Goal: Communication & Community: Answer question/provide support

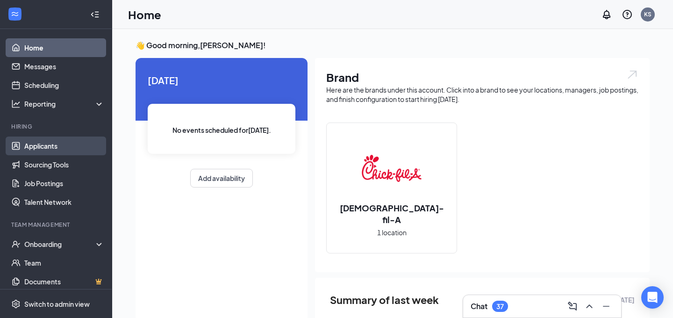
click at [43, 145] on link "Applicants" at bounding box center [64, 146] width 80 height 19
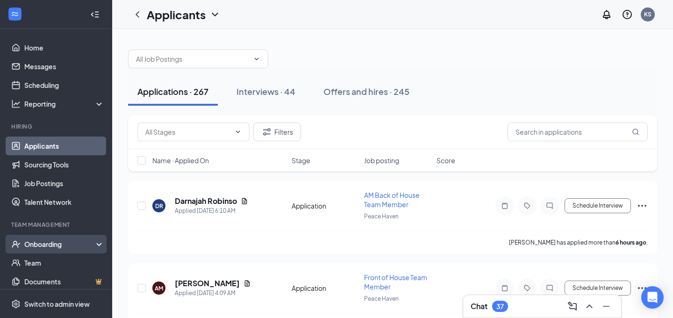
click at [32, 244] on div "Onboarding" at bounding box center [60, 243] width 72 height 9
click at [36, 258] on link "Overview" at bounding box center [64, 262] width 80 height 19
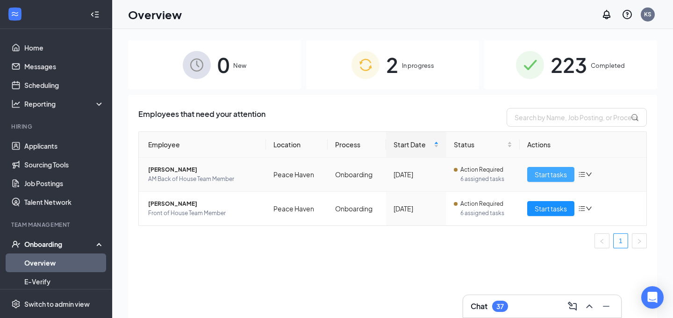
click at [559, 178] on span "Start tasks" at bounding box center [551, 174] width 32 height 10
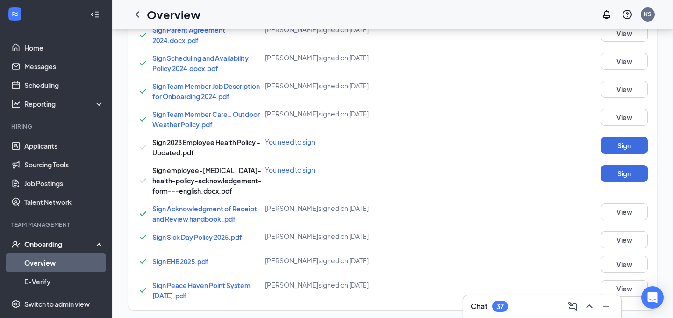
scroll to position [684, 0]
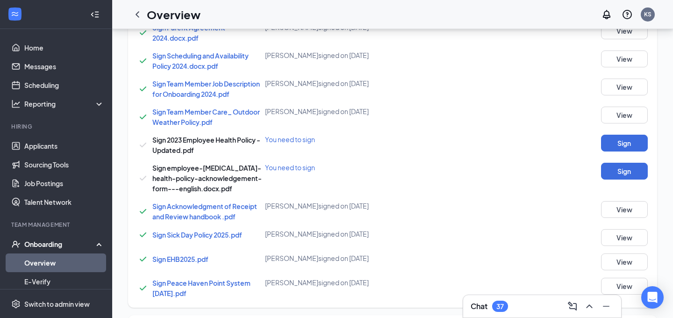
click at [624, 145] on button "Sign" at bounding box center [624, 143] width 47 height 17
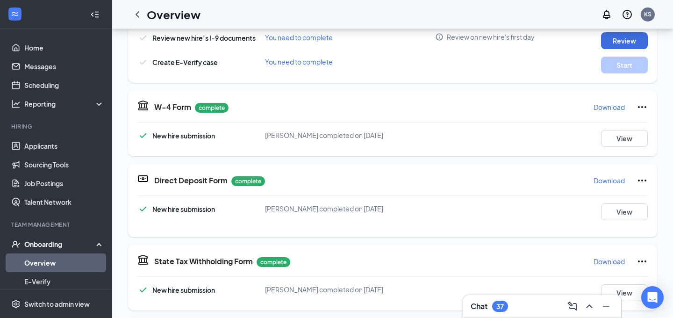
scroll to position [99, 0]
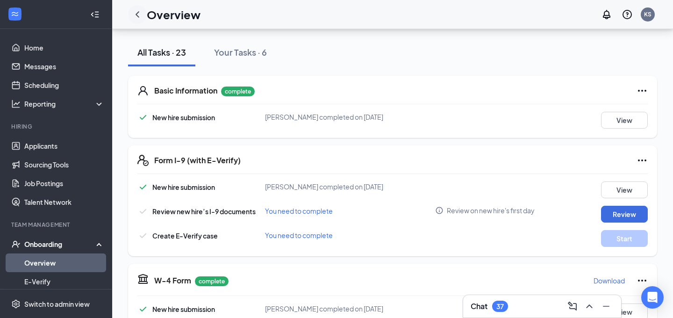
click at [137, 21] on div at bounding box center [137, 14] width 19 height 19
click at [139, 16] on icon "ChevronLeft" at bounding box center [137, 14] width 11 height 11
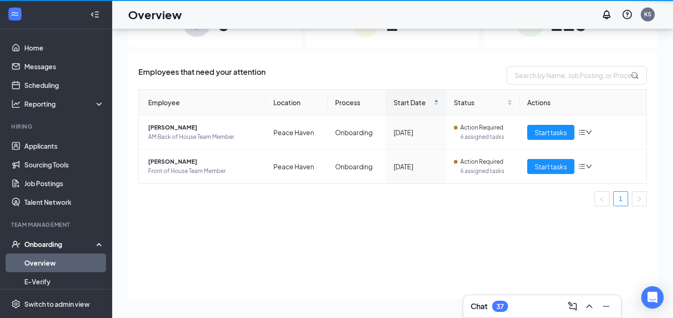
scroll to position [42, 0]
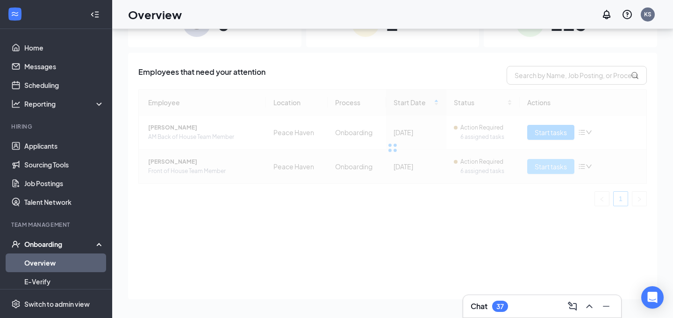
click at [538, 166] on div at bounding box center [392, 147] width 509 height 117
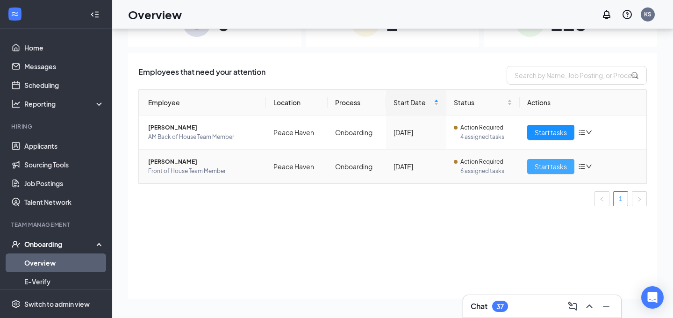
click at [543, 166] on span "Start tasks" at bounding box center [551, 166] width 32 height 10
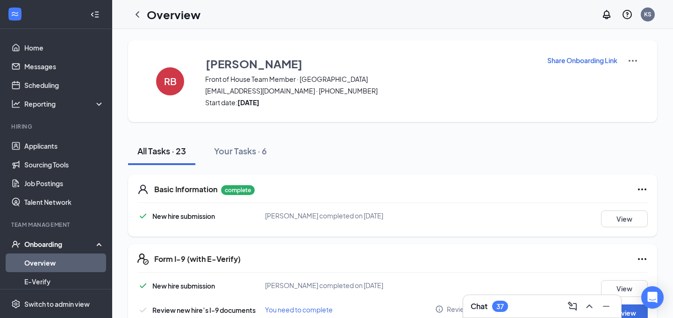
click at [513, 310] on div "Chat 37" at bounding box center [542, 306] width 143 height 15
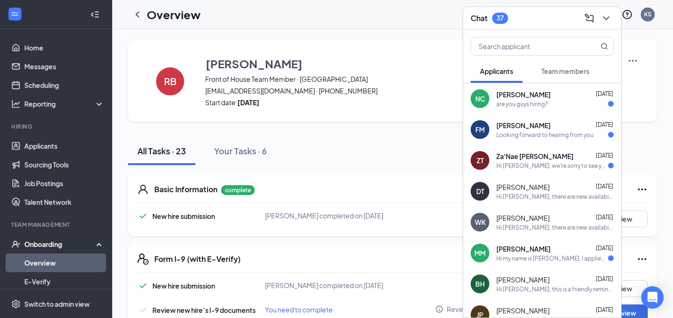
click at [558, 67] on span "Team members" at bounding box center [566, 71] width 48 height 8
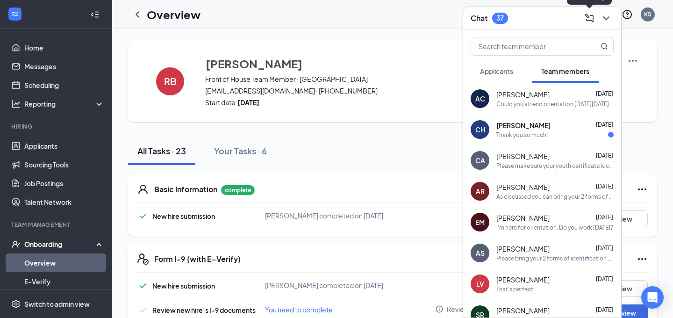
click at [590, 21] on icon "ComposeMessage" at bounding box center [589, 18] width 11 height 11
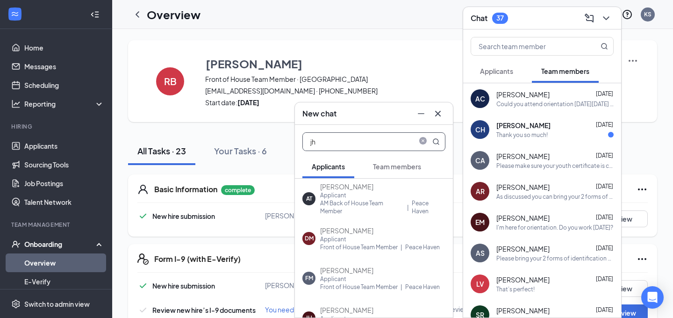
type input "jh"
click at [402, 168] on span "Team members" at bounding box center [397, 166] width 48 height 8
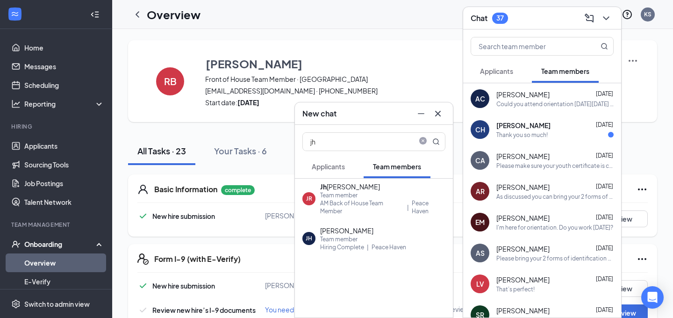
click at [358, 202] on div "AM Back of House Team Member" at bounding box center [362, 207] width 84 height 16
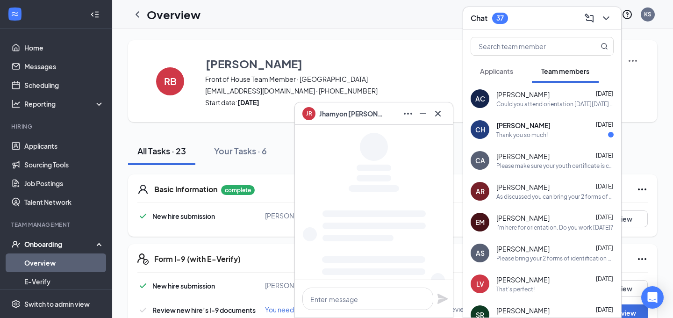
click at [343, 311] on div at bounding box center [374, 298] width 158 height 37
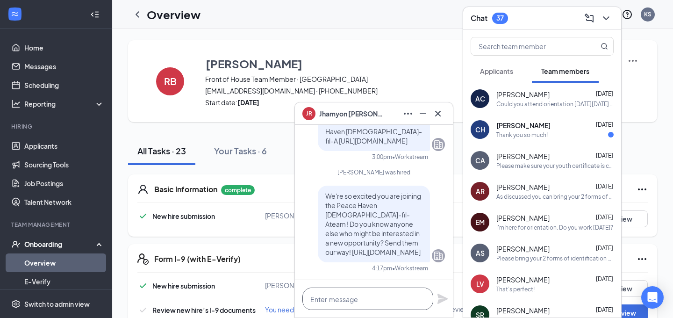
click at [342, 306] on textarea at bounding box center [368, 299] width 131 height 22
type textarea "I"
type textarea "D"
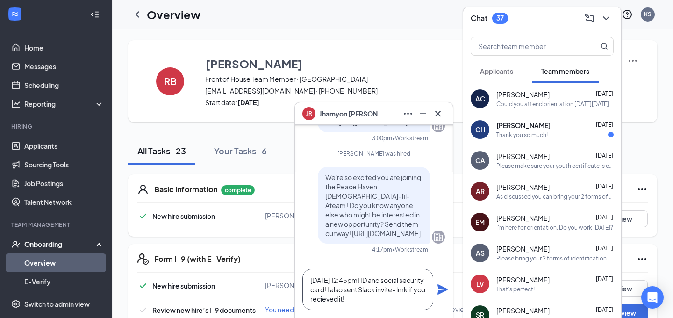
click at [340, 303] on textarea "[DATE] 12:45pm! ID and social security card! I also sent Slack invite- lmk if y…" at bounding box center [368, 289] width 131 height 41
click at [379, 303] on textarea "[DATE] 12:45pm! ID and social security card! I also sent Slack invite- lmk if y…" at bounding box center [368, 289] width 131 height 41
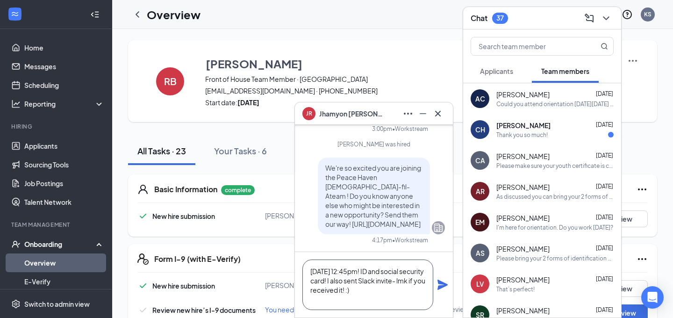
scroll to position [0, 0]
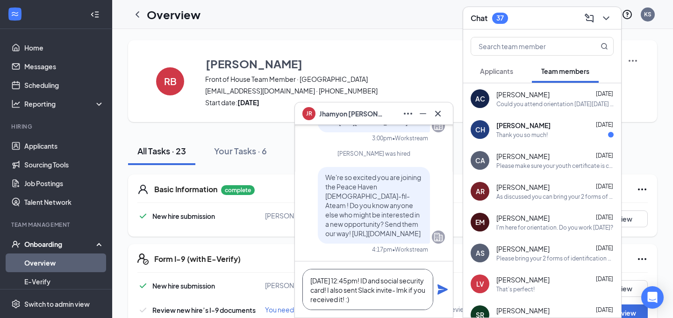
type textarea "[DATE] 12:45pm! ID and social security card! I also sent Slack invite- lmk if y…"
click at [446, 289] on icon "Plane" at bounding box center [443, 289] width 10 height 10
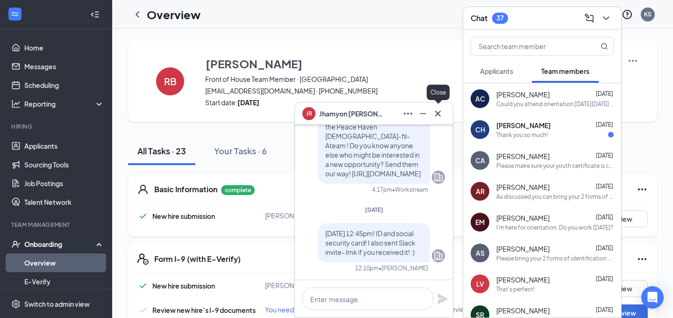
click at [439, 115] on icon "Cross" at bounding box center [438, 113] width 11 height 11
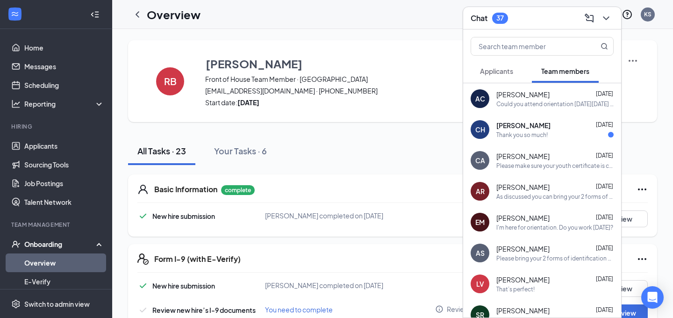
click at [353, 156] on div "All Tasks · 23 Your Tasks · 6" at bounding box center [392, 151] width 529 height 28
click at [607, 20] on icon "ChevronDown" at bounding box center [606, 18] width 11 height 11
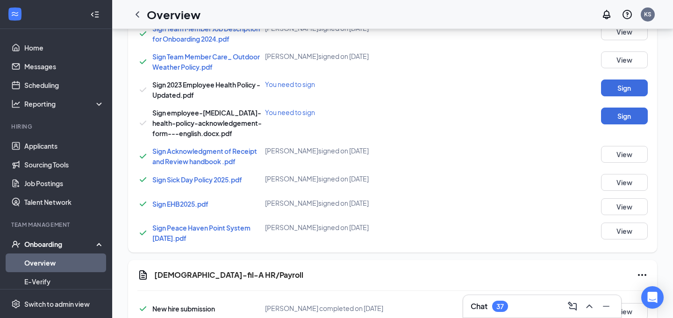
scroll to position [740, 0]
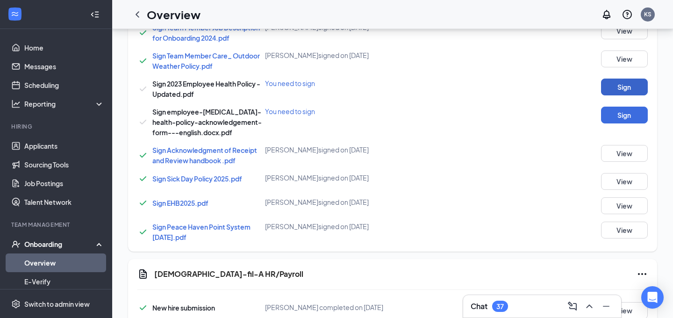
click at [618, 84] on button "Sign" at bounding box center [624, 87] width 47 height 17
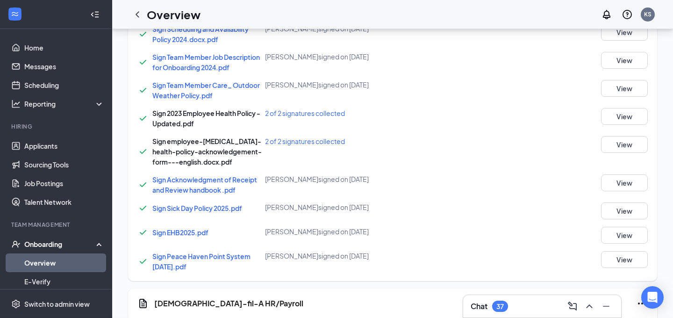
scroll to position [718, 0]
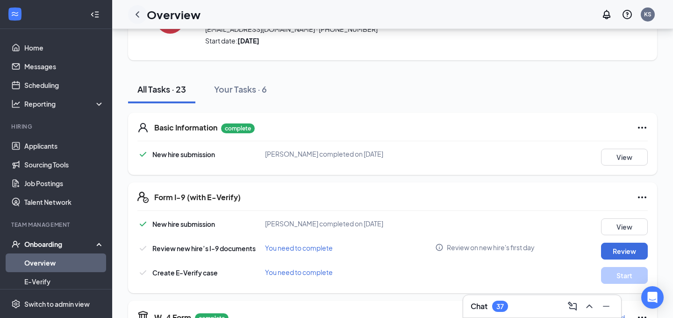
click at [139, 19] on icon "ChevronLeft" at bounding box center [137, 14] width 11 height 11
